Goal: Information Seeking & Learning: Learn about a topic

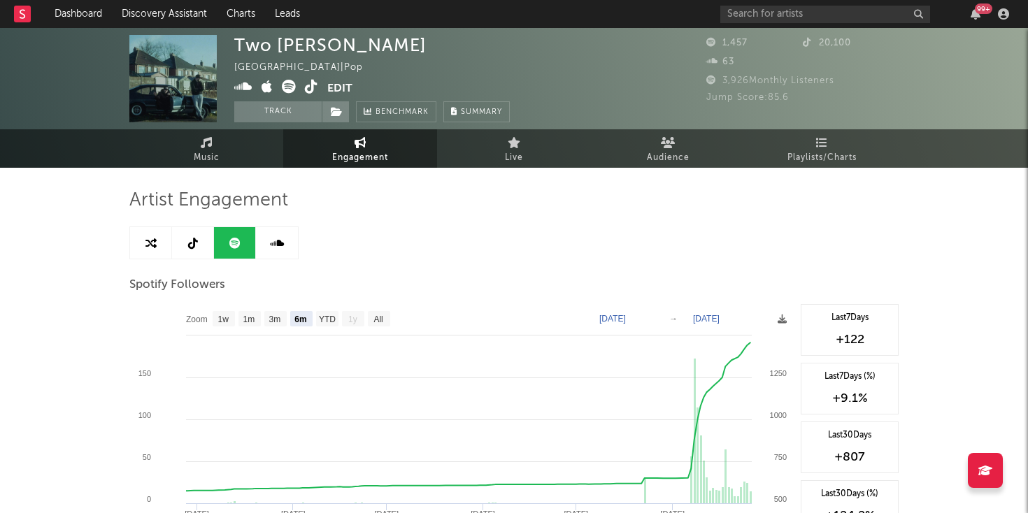
select select "6m"
select select "1w"
click at [791, 17] on input "text" at bounding box center [825, 14] width 210 height 17
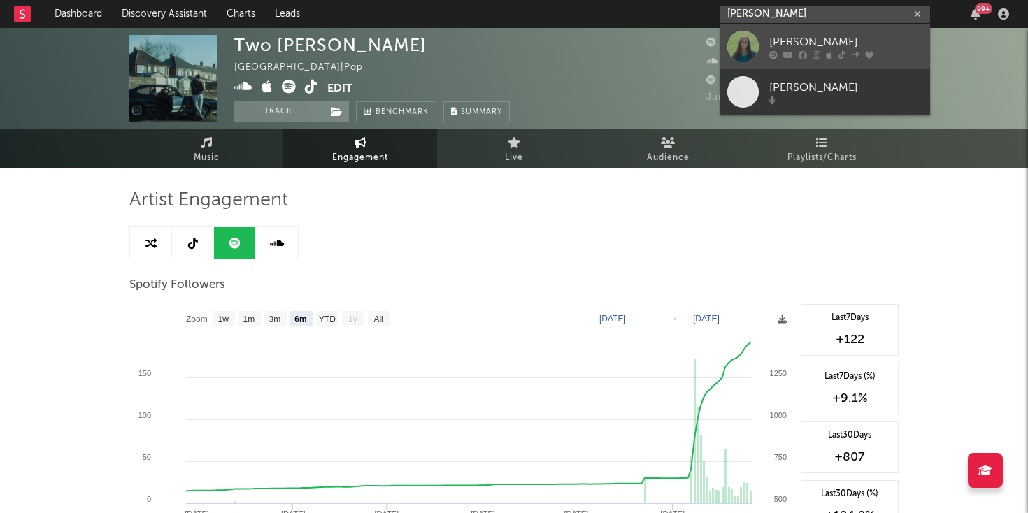
type input "[PERSON_NAME]"
click at [786, 57] on icon at bounding box center [788, 54] width 10 height 8
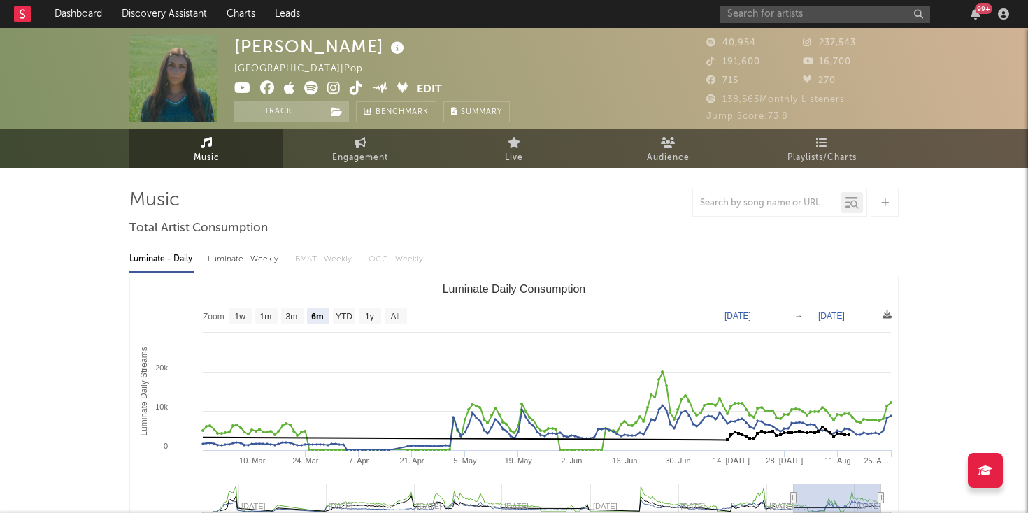
click at [387, 324] on rect "Luminate Daily Consumption" at bounding box center [514, 418] width 768 height 280
click at [390, 322] on rect "Luminate Daily Consumption" at bounding box center [395, 315] width 22 height 15
select select "All"
type input "[DATE]"
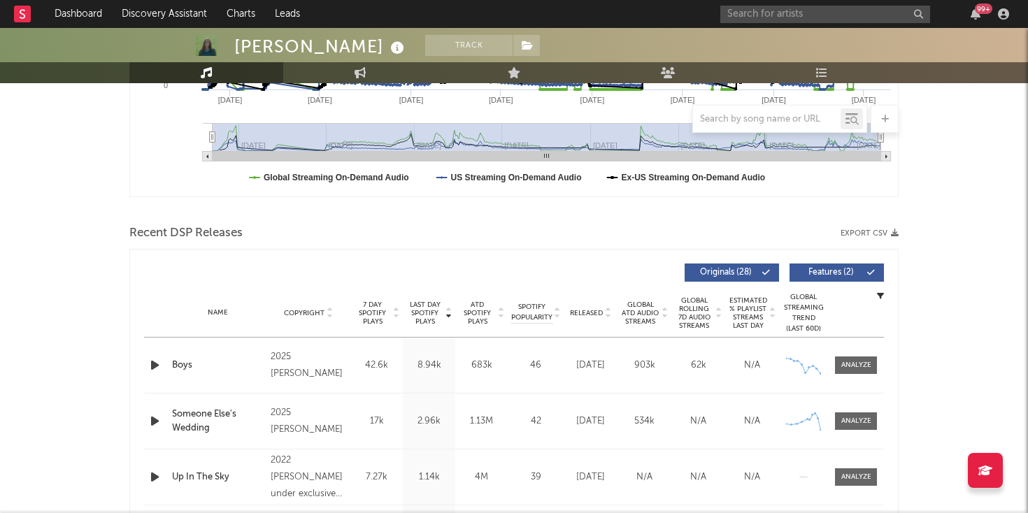
scroll to position [366, 0]
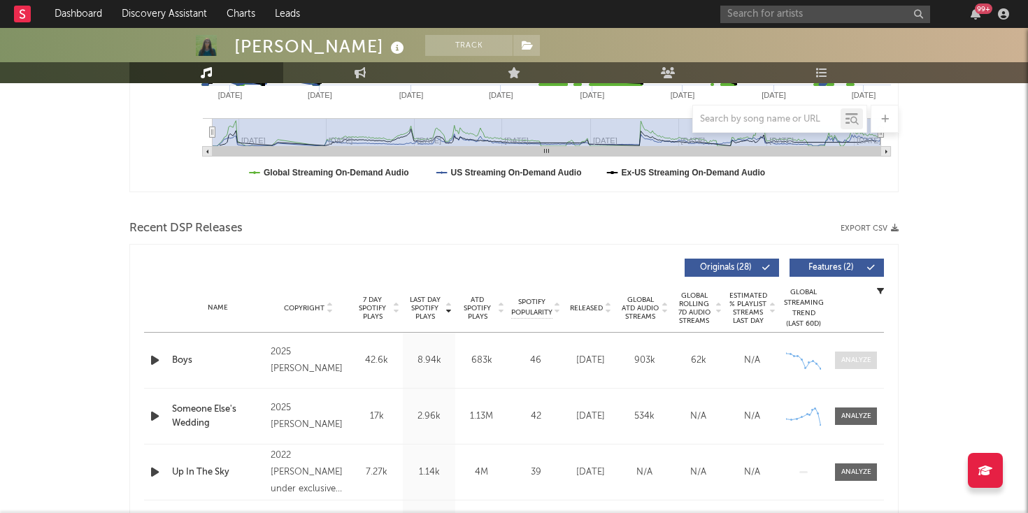
click at [856, 357] on div at bounding box center [856, 360] width 30 height 10
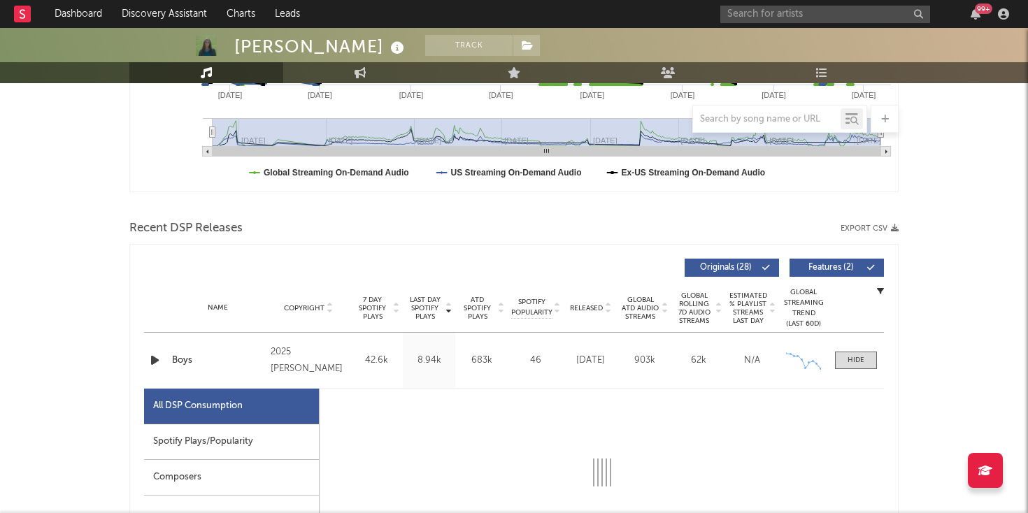
select select "1w"
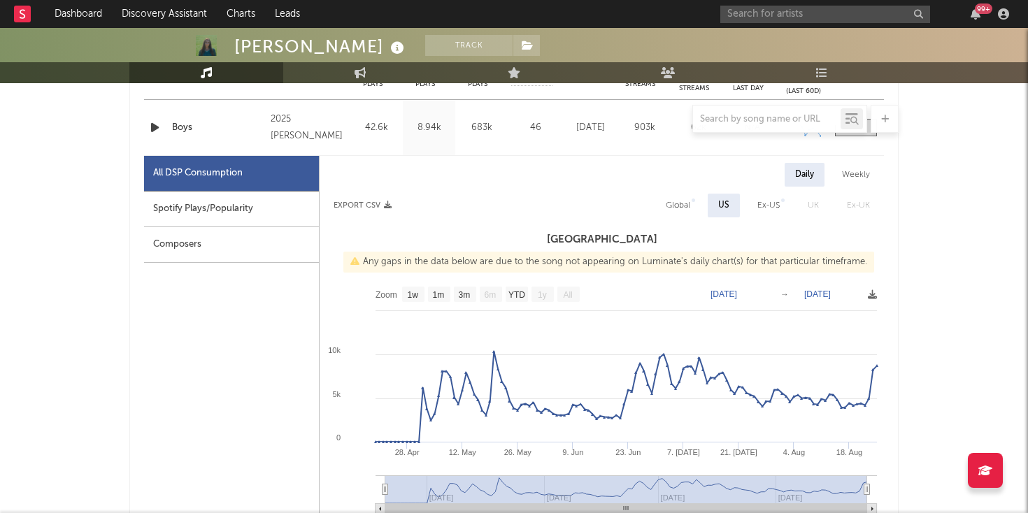
scroll to position [614, 0]
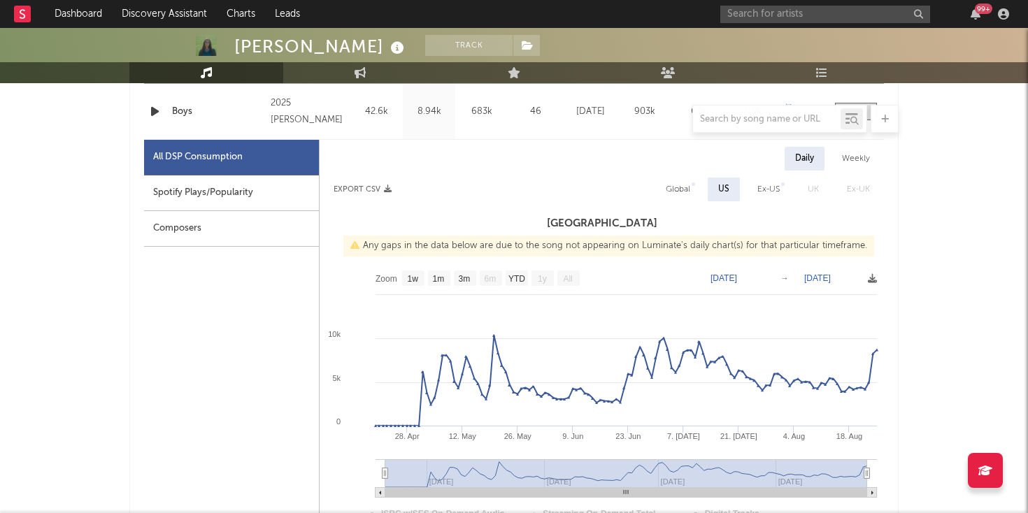
click at [229, 73] on link "Music" at bounding box center [206, 72] width 154 height 21
click at [104, 13] on link "Dashboard" at bounding box center [78, 14] width 67 height 28
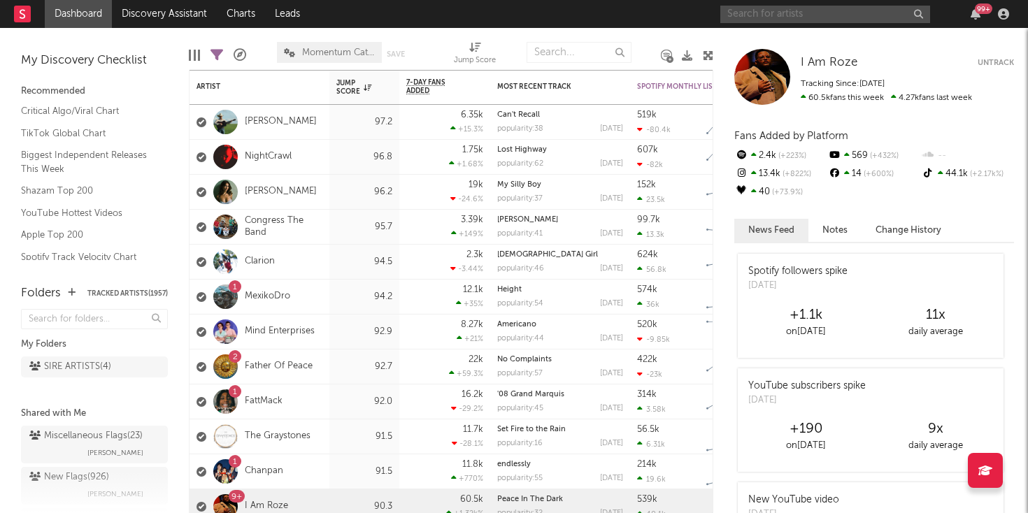
click at [851, 15] on input "text" at bounding box center [825, 14] width 210 height 17
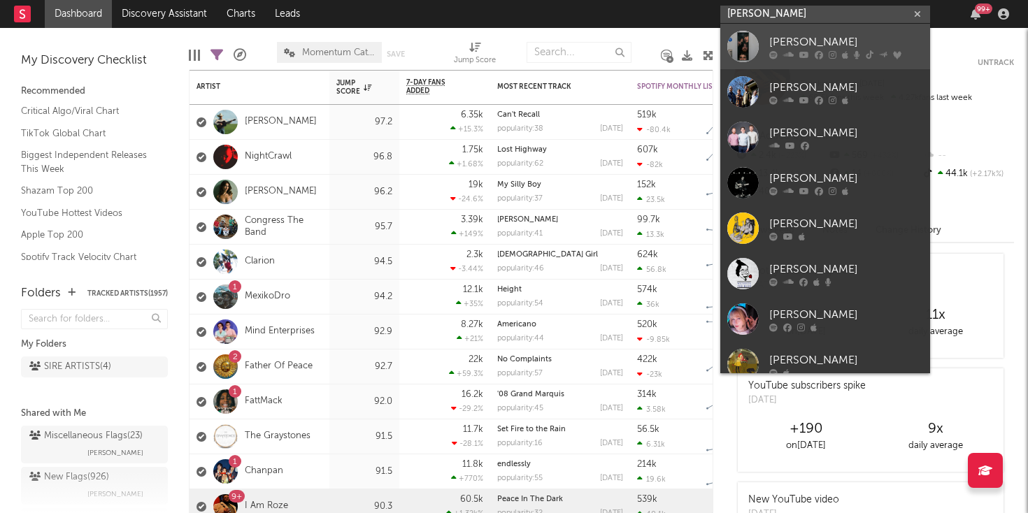
type input "[PERSON_NAME]"
click at [835, 39] on div "[PERSON_NAME]" at bounding box center [846, 42] width 154 height 17
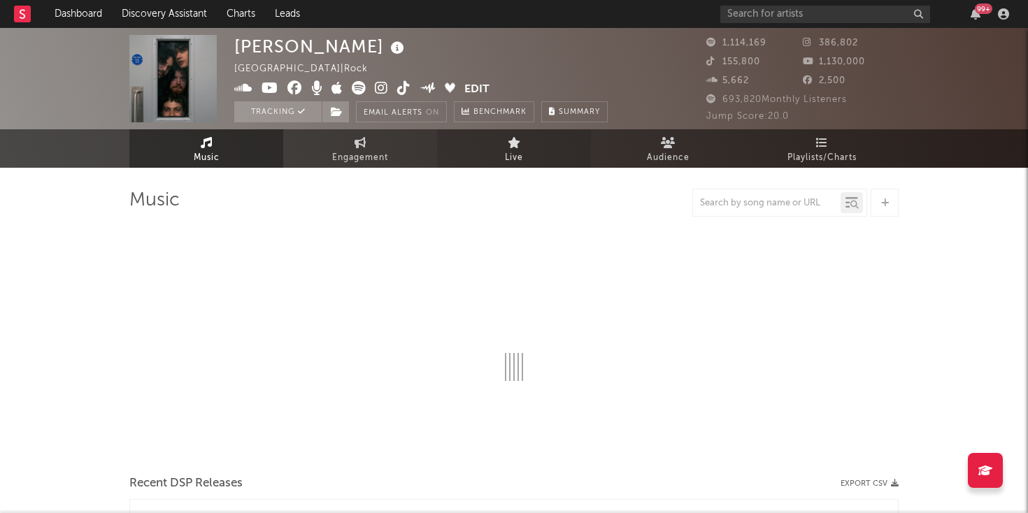
select select "6m"
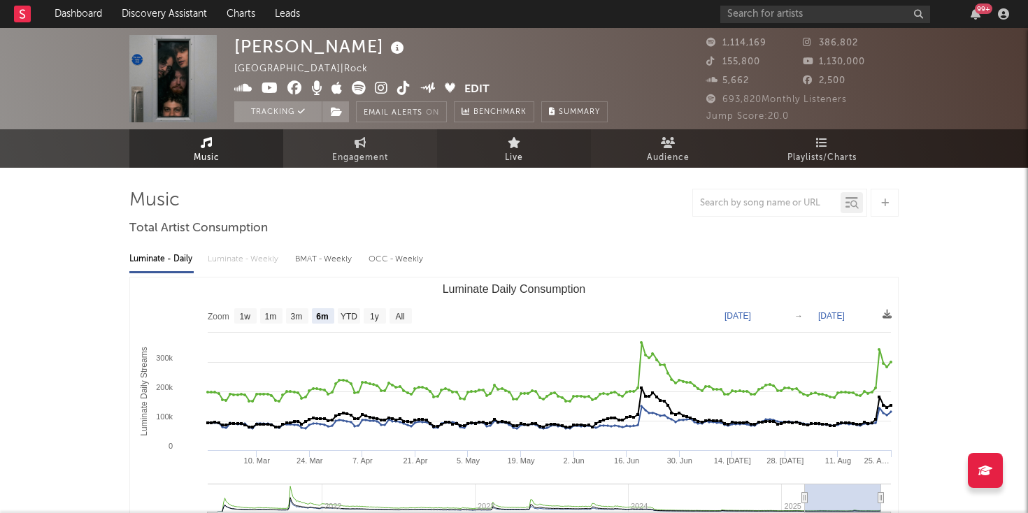
select select "6m"
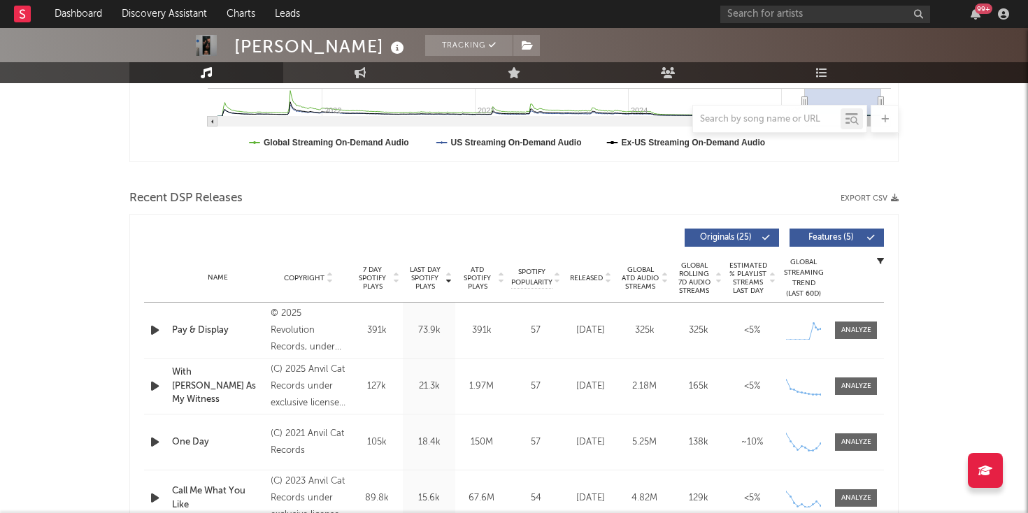
scroll to position [396, 0]
click at [863, 335] on span at bounding box center [856, 329] width 42 height 17
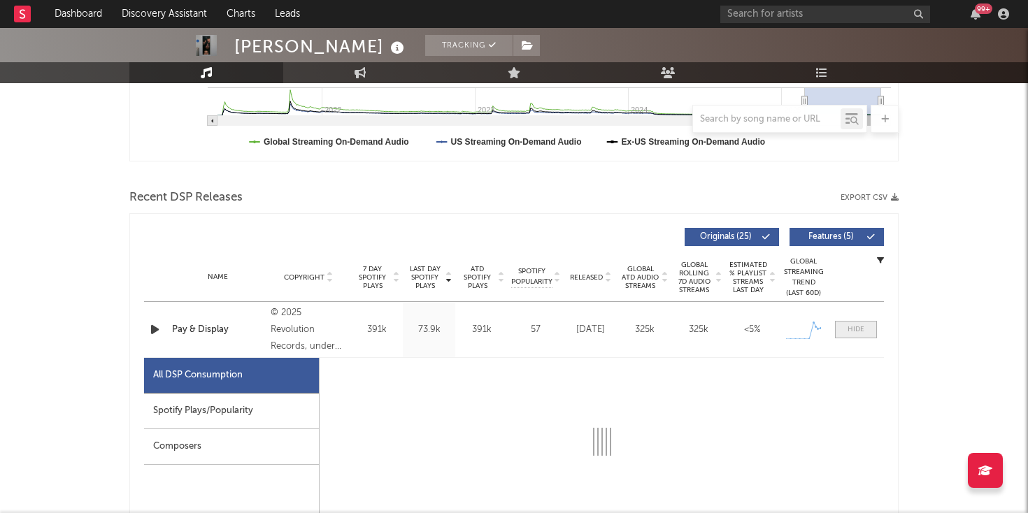
select select "1w"
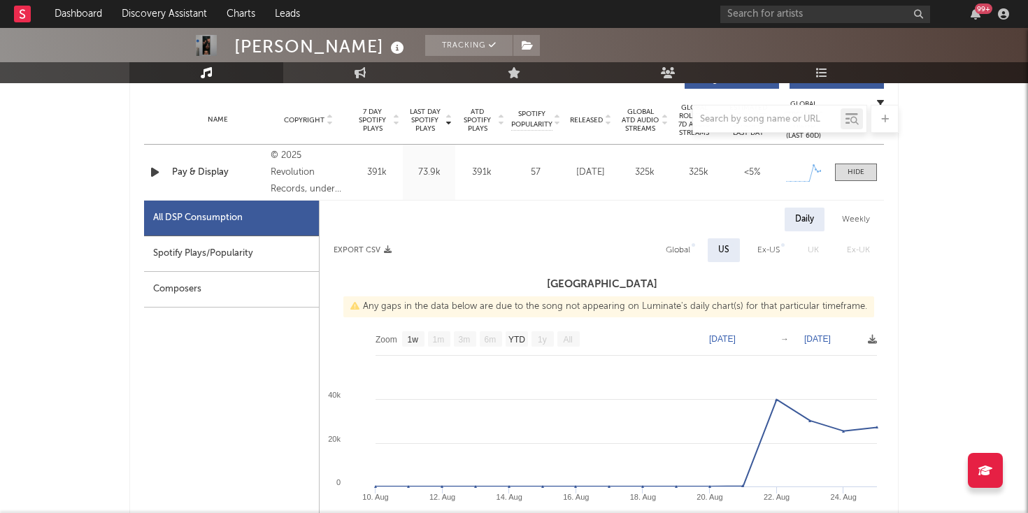
scroll to position [556, 0]
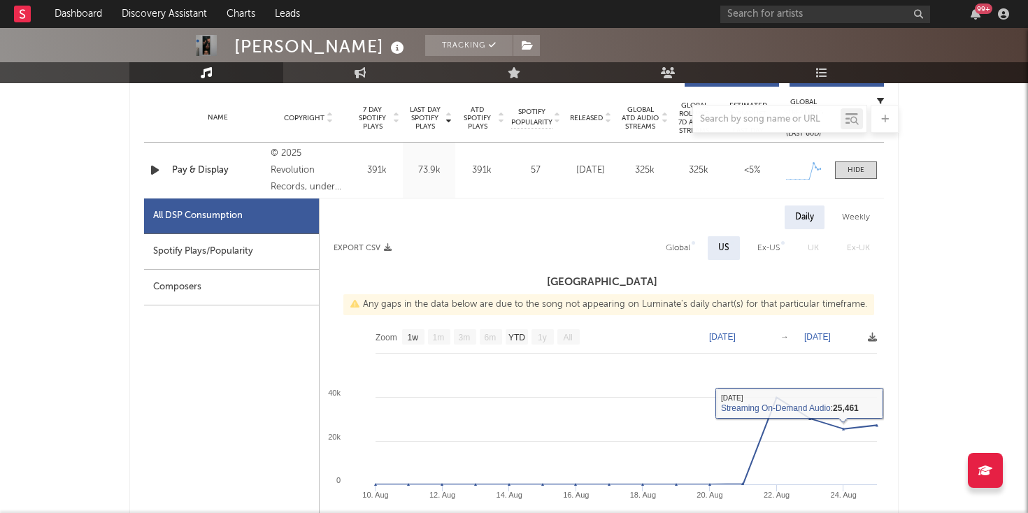
click at [682, 246] on div "Global" at bounding box center [677, 248] width 24 height 17
select select "1w"
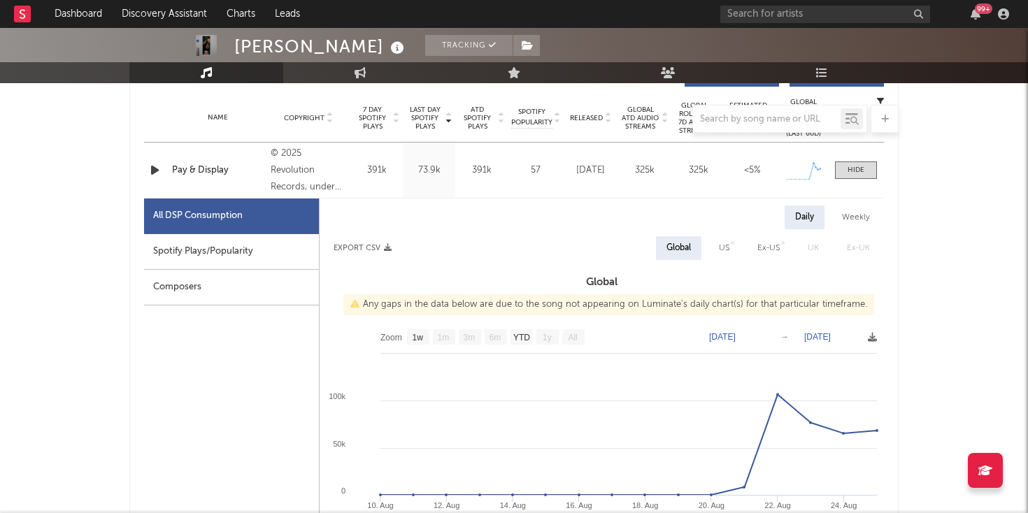
click at [724, 248] on div "US" at bounding box center [724, 248] width 10 height 17
select select "1w"
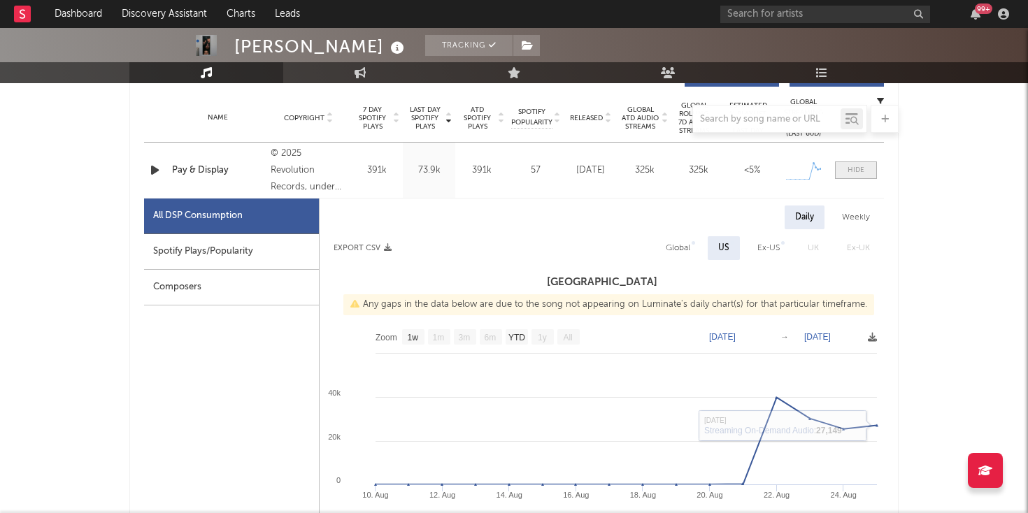
click at [862, 169] on div at bounding box center [855, 170] width 17 height 10
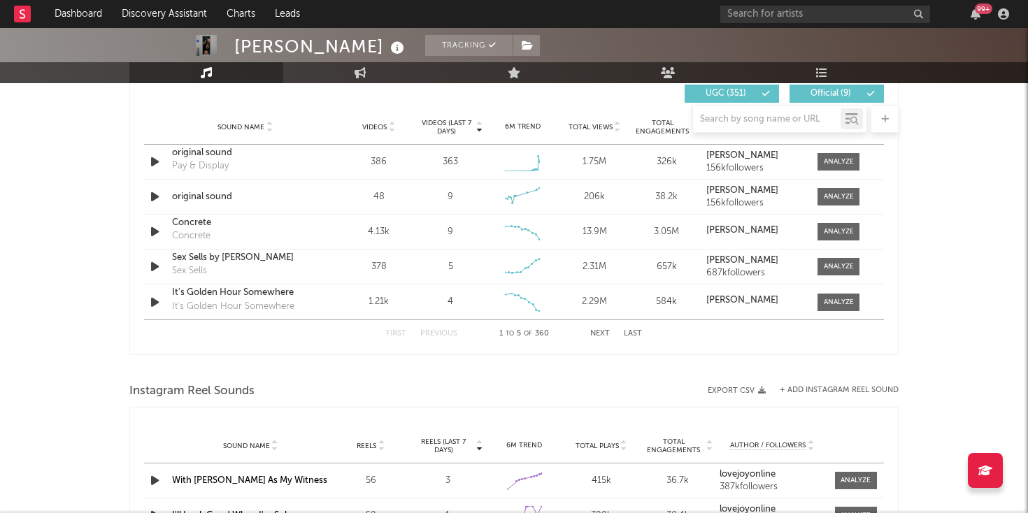
scroll to position [996, 0]
click at [829, 164] on div at bounding box center [838, 161] width 30 height 10
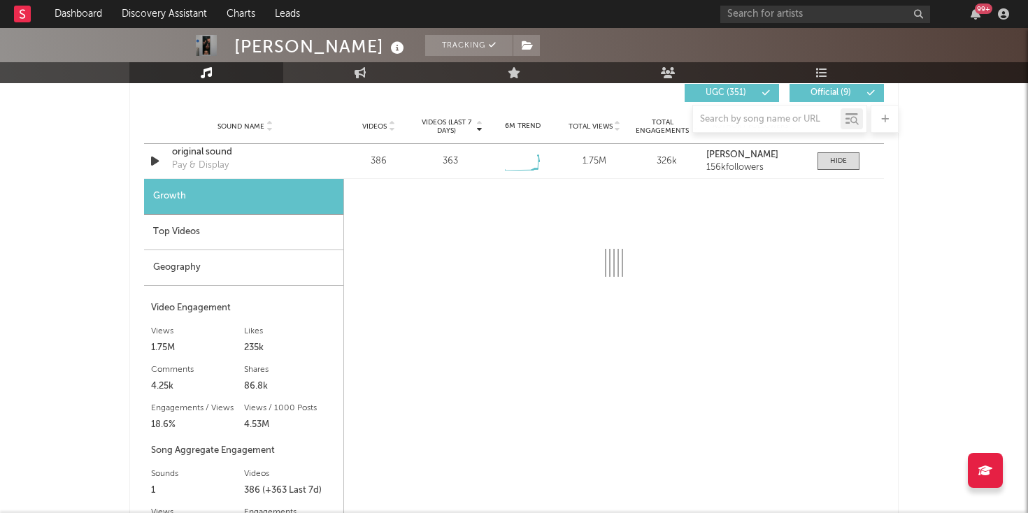
select select "1w"
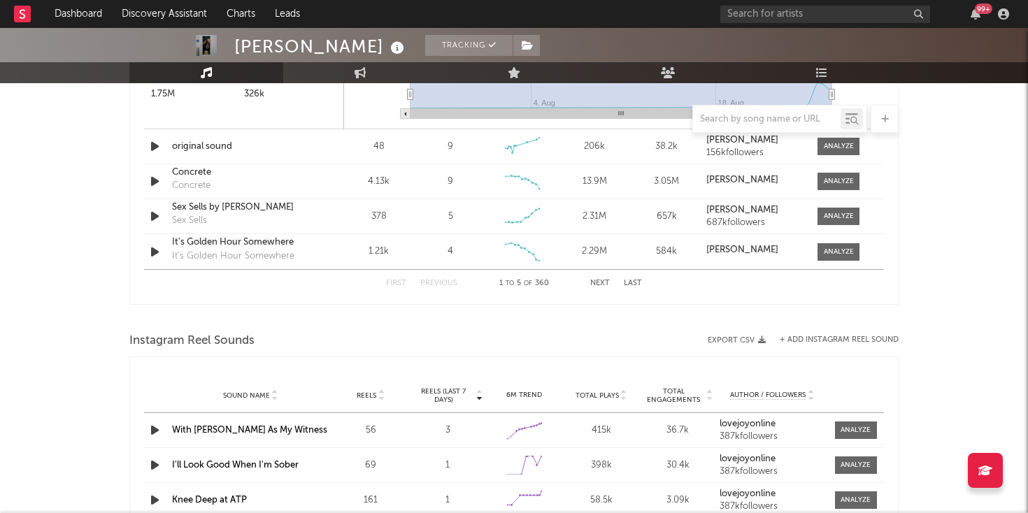
scroll to position [1429, 0]
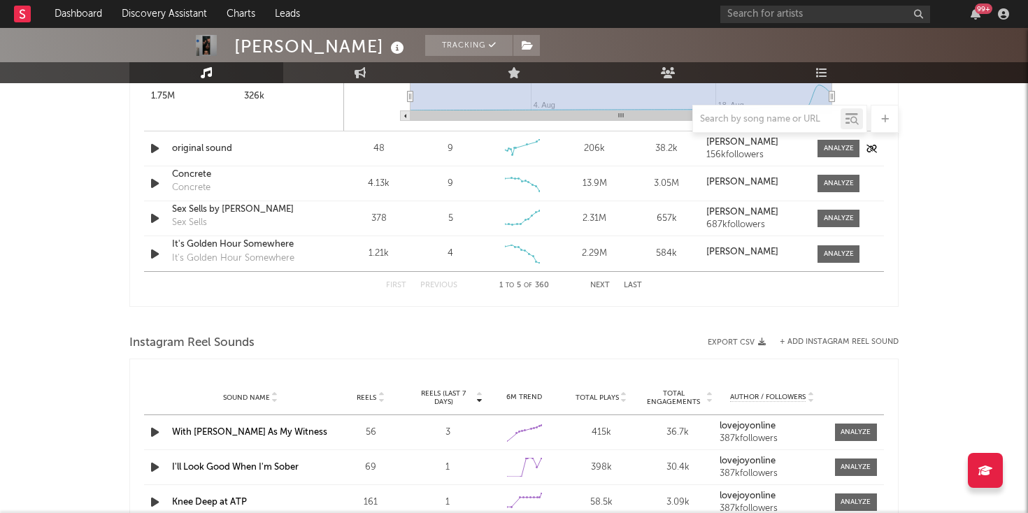
click at [159, 151] on icon "button" at bounding box center [154, 148] width 15 height 17
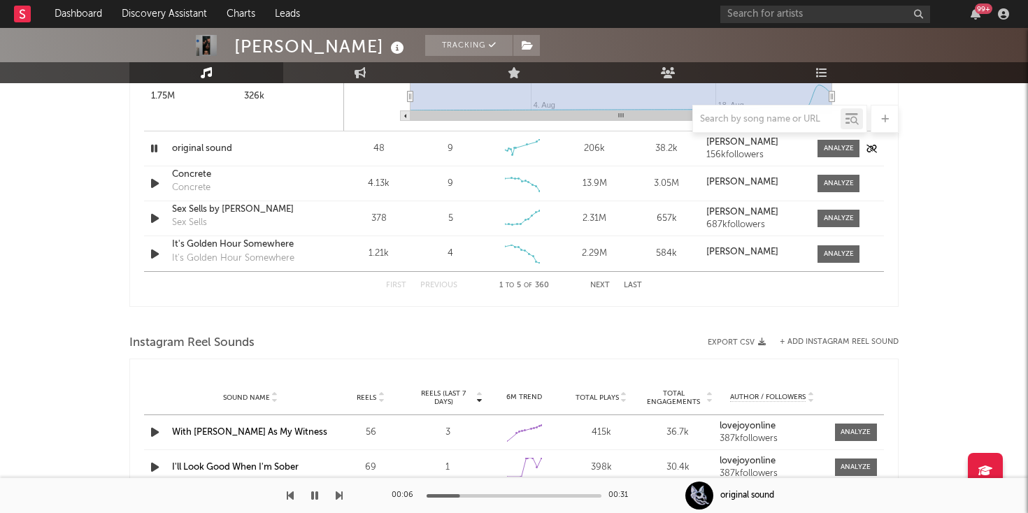
click at [154, 150] on icon "button" at bounding box center [153, 148] width 13 height 17
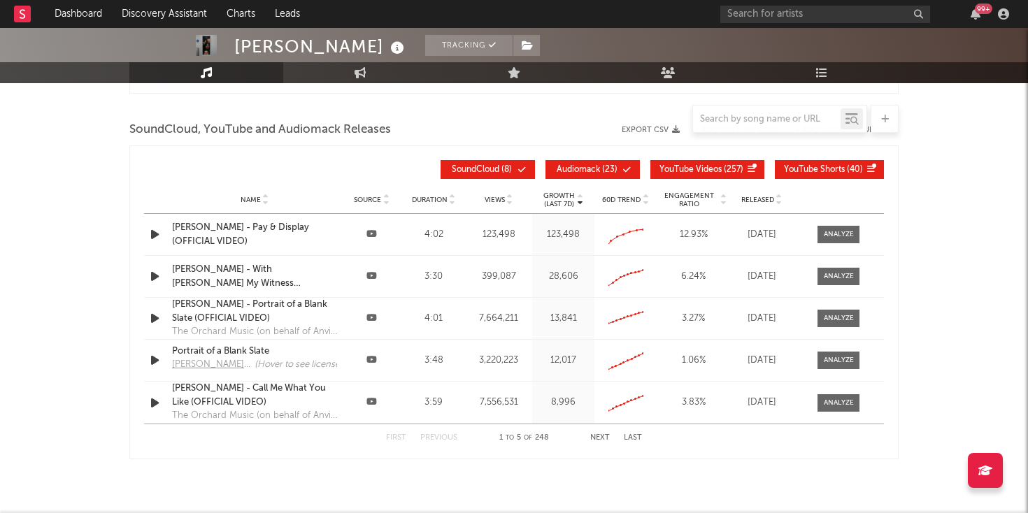
scroll to position [1964, 0]
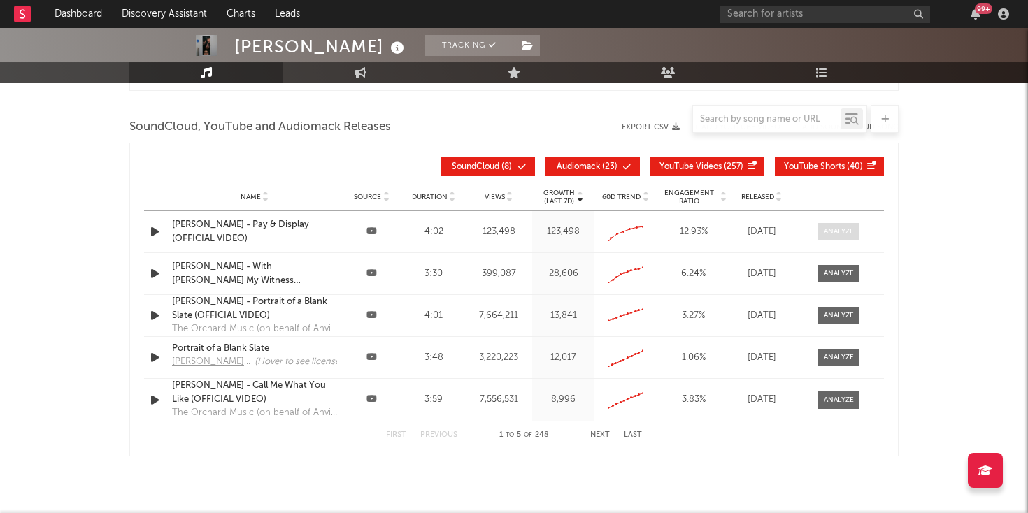
click at [837, 238] on span at bounding box center [838, 231] width 42 height 17
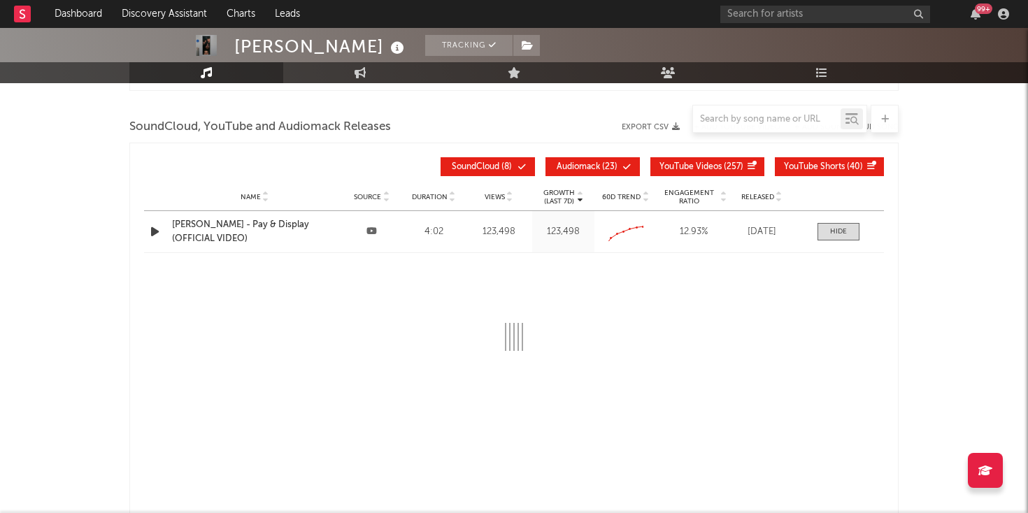
select select "All"
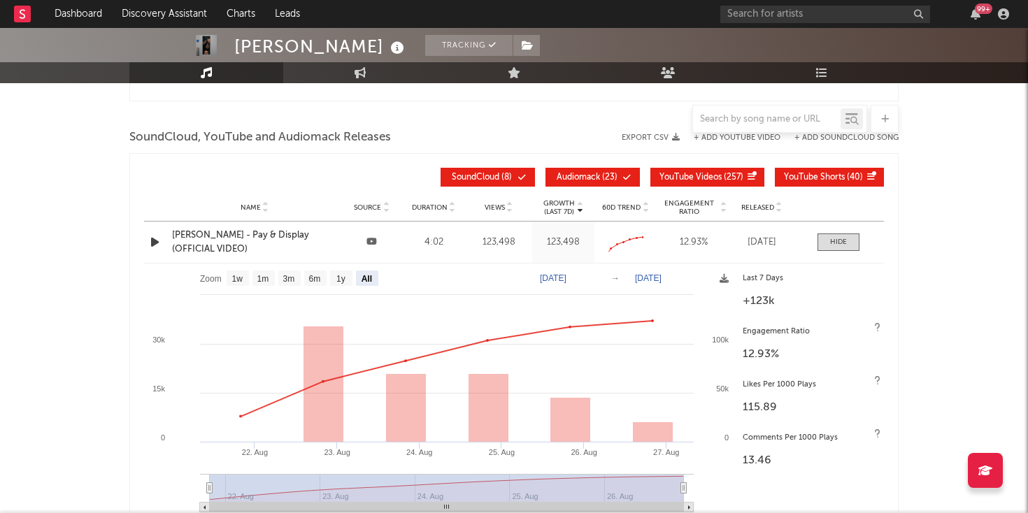
scroll to position [1957, 0]
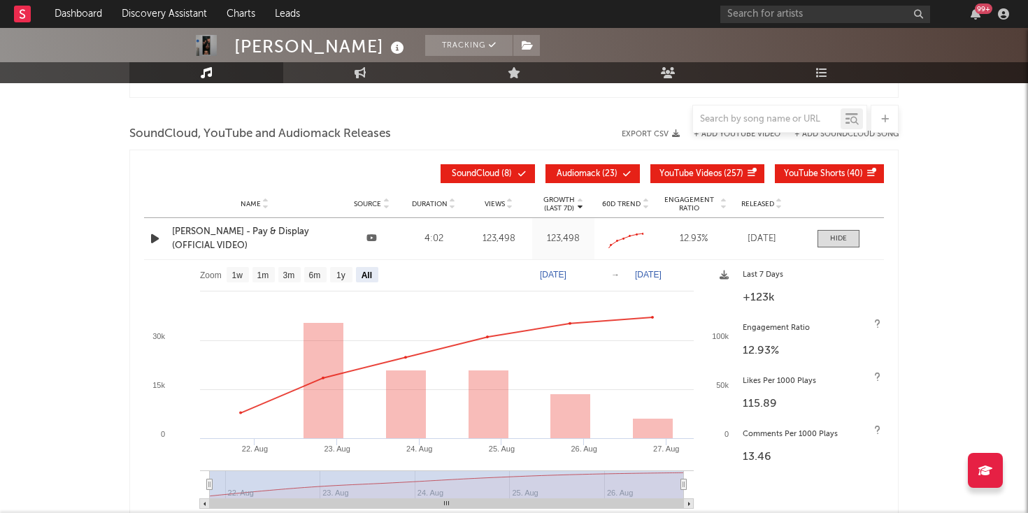
click at [192, 75] on link "Music" at bounding box center [206, 72] width 154 height 21
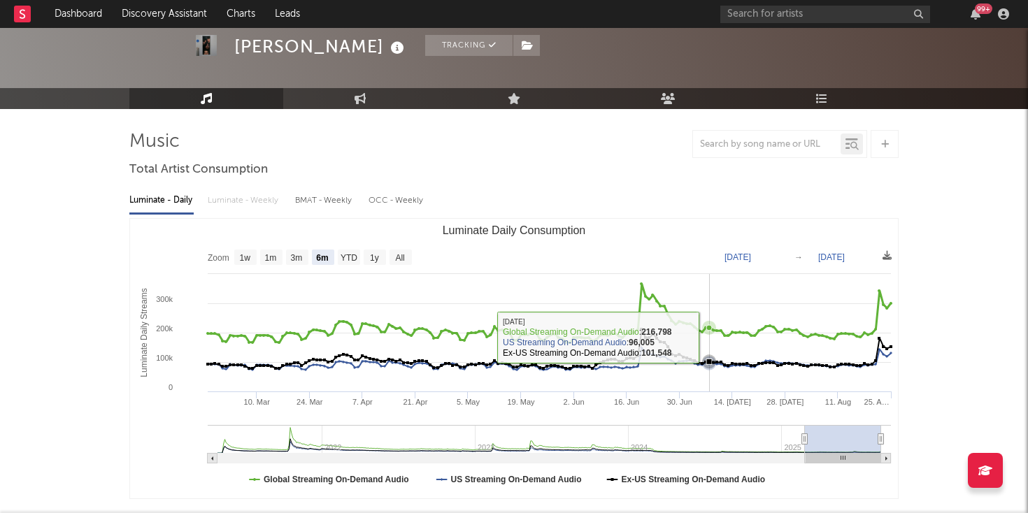
scroll to position [70, 0]
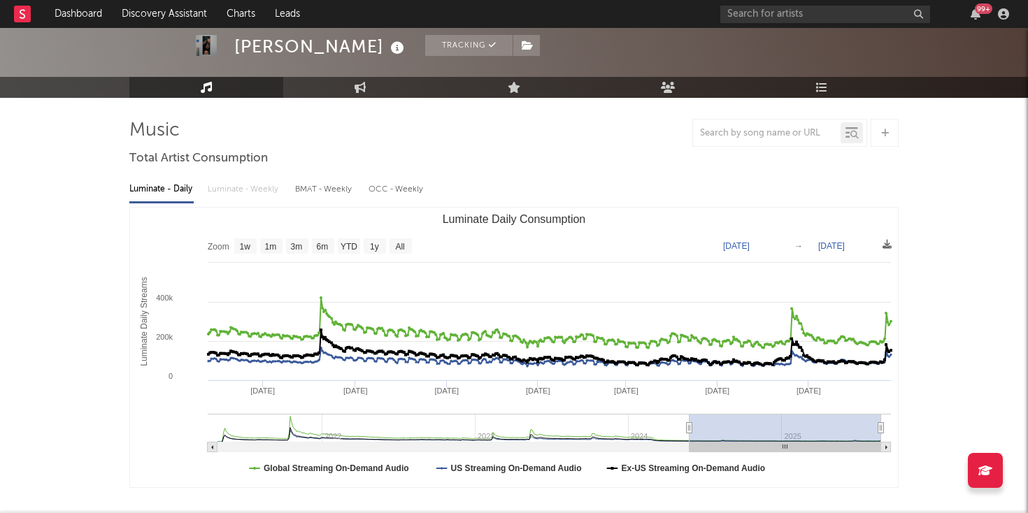
type input "[DATE]"
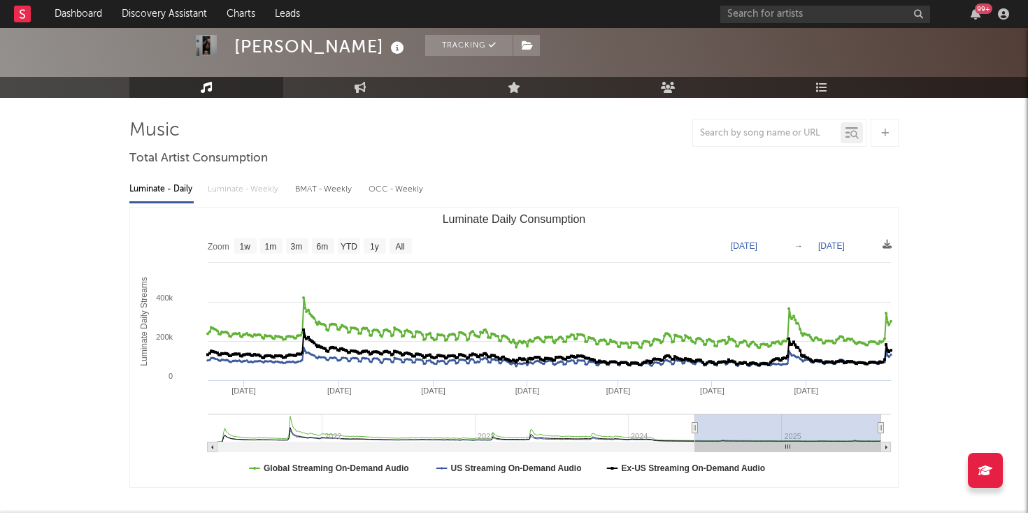
drag, startPoint x: 805, startPoint y: 427, endPoint x: 695, endPoint y: 424, distance: 109.8
click at [695, 424] on icon "Luminate Daily Consumption" at bounding box center [695, 428] width 6 height 10
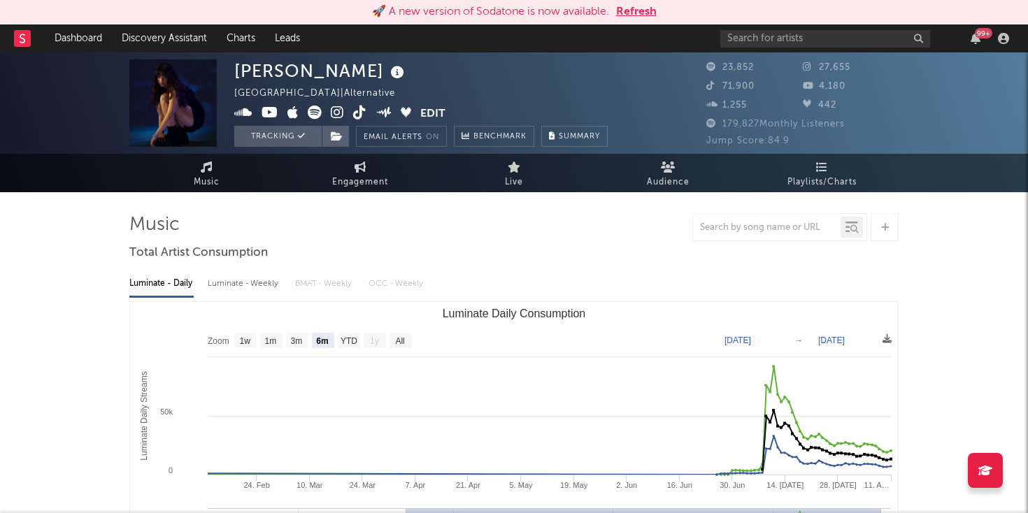
select select "6m"
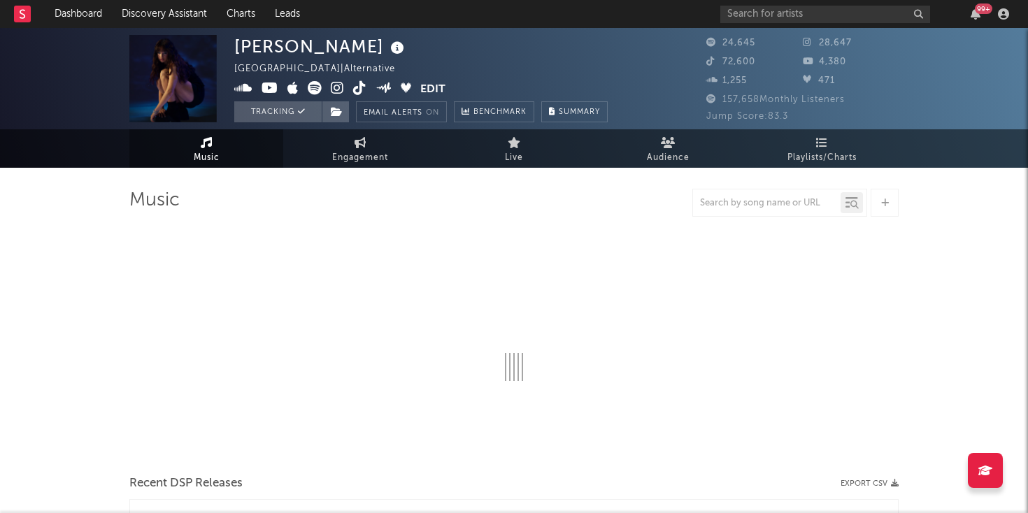
select select "6m"
